Goal: Transaction & Acquisition: Purchase product/service

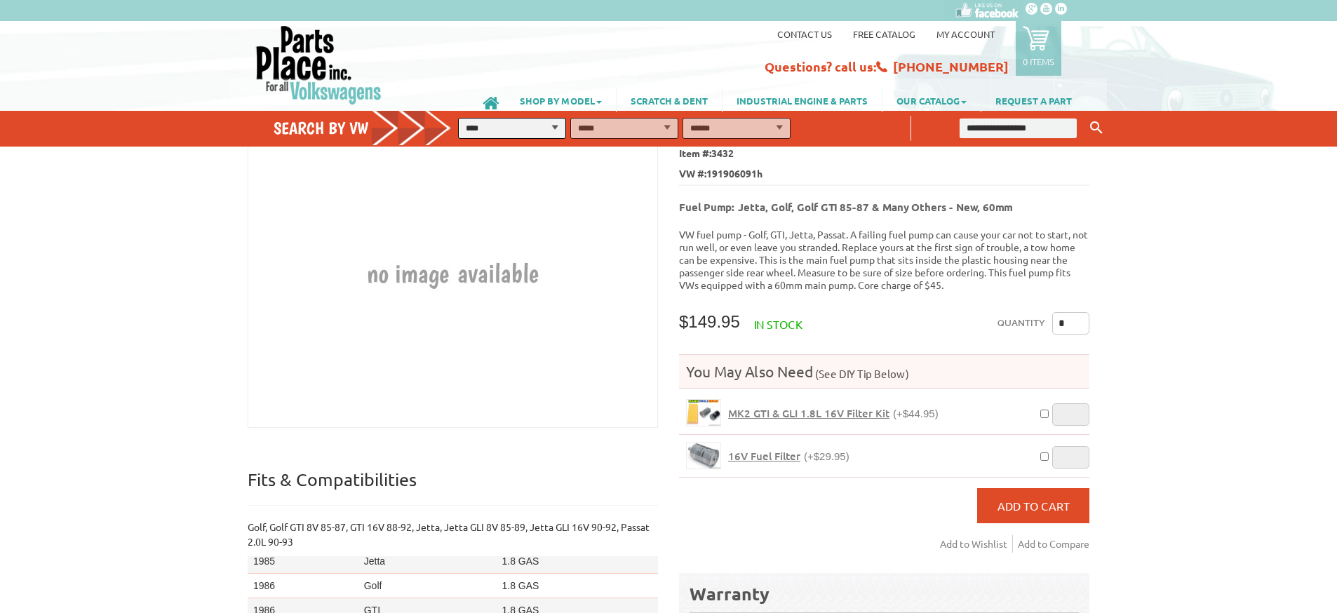
scroll to position [57, 0]
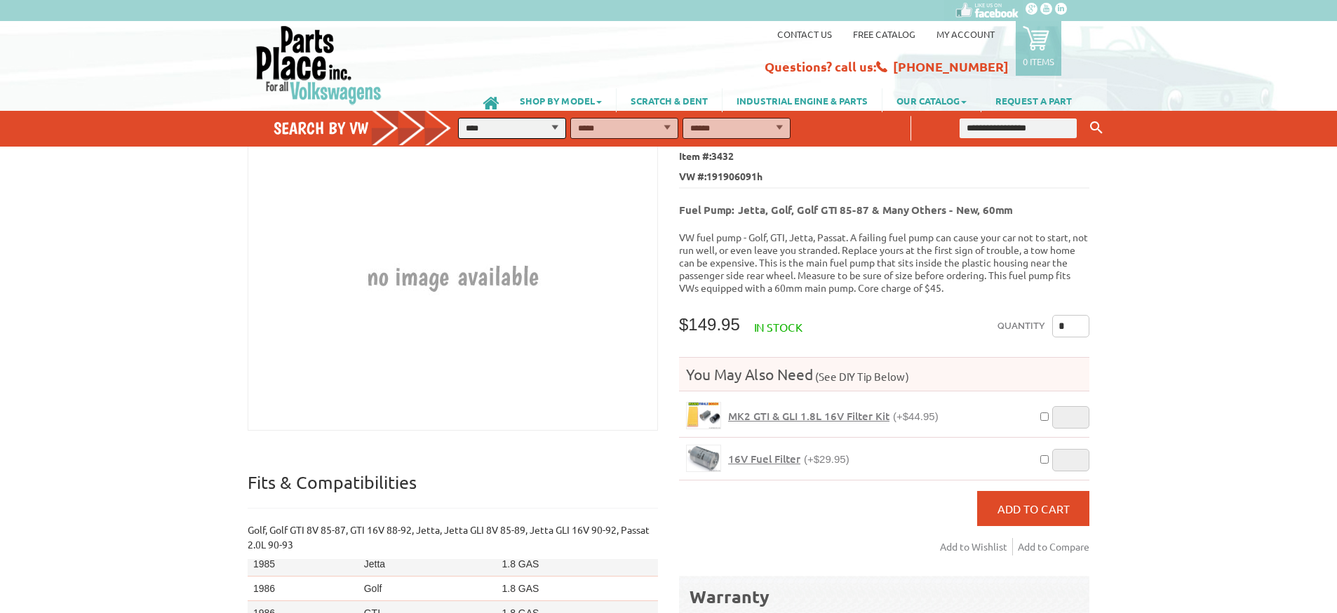
click at [776, 409] on span "MK2 GTI & GLI 1.8L 16V Filter Kit" at bounding box center [808, 416] width 161 height 14
